Goal: Information Seeking & Learning: Learn about a topic

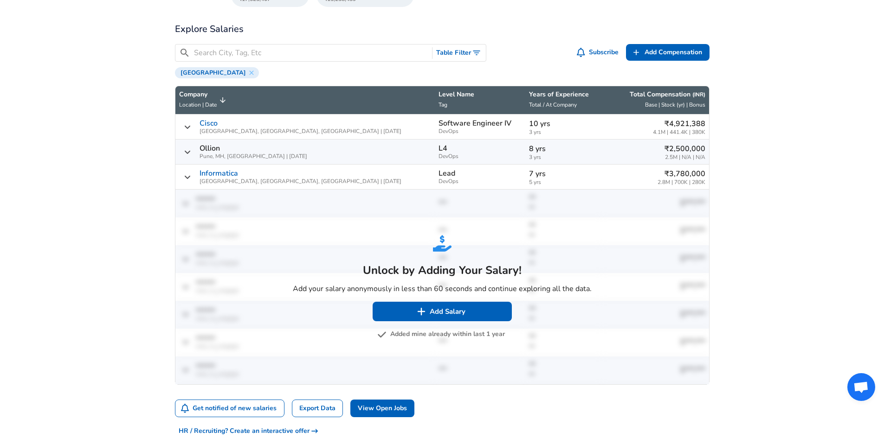
scroll to position [335, 0]
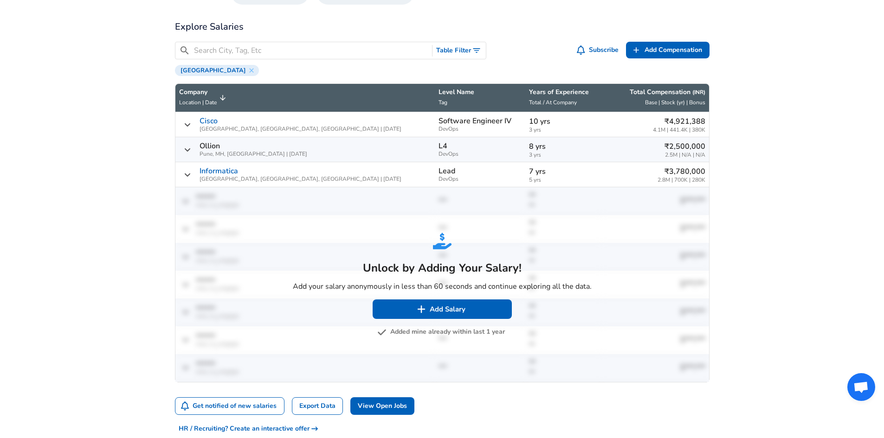
click at [214, 125] on link "Cisco" at bounding box center [208, 121] width 18 height 8
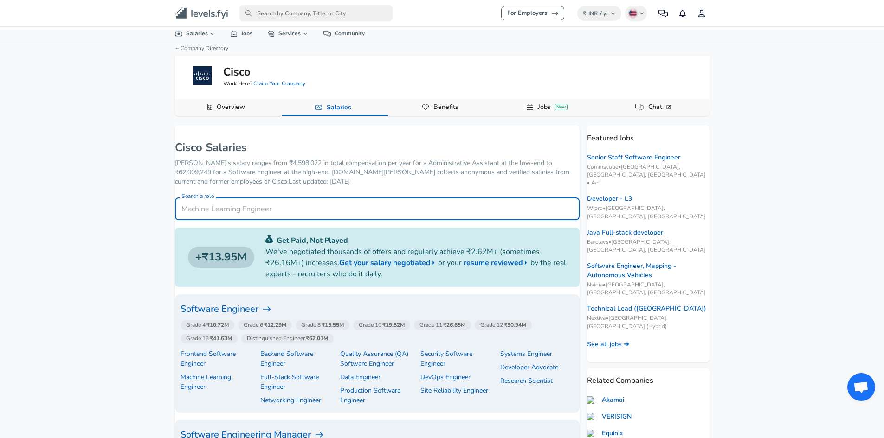
click at [313, 212] on input "Search a role" at bounding box center [377, 209] width 404 height 23
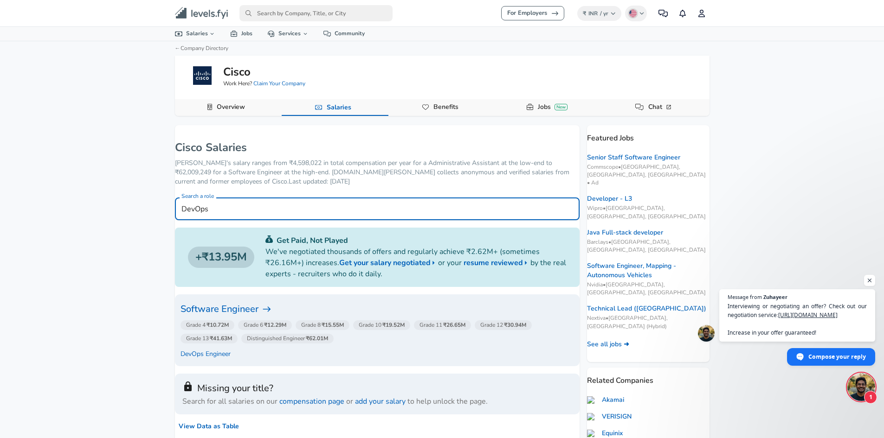
type input "DevOps"
